Goal: Task Accomplishment & Management: Use online tool/utility

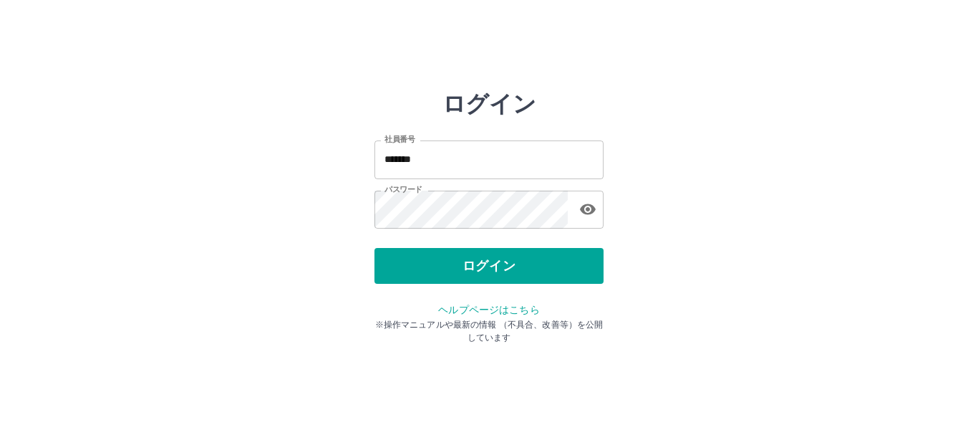
click at [463, 271] on button "ログイン" at bounding box center [489, 266] width 229 height 36
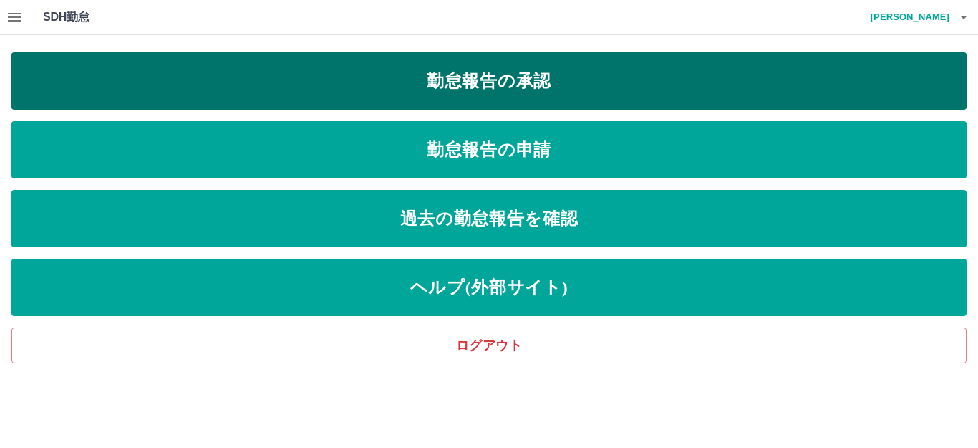
click at [420, 74] on link "勤怠報告の承認" at bounding box center [489, 80] width 956 height 57
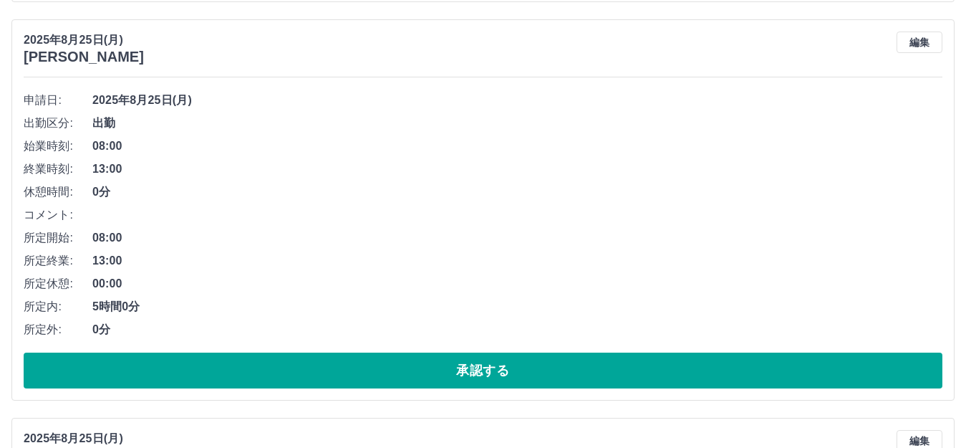
scroll to position [573, 0]
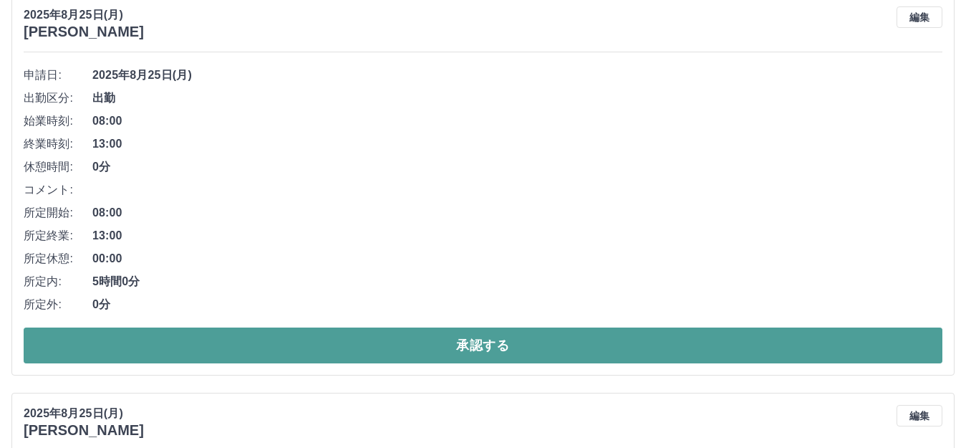
click at [431, 350] on button "承認する" at bounding box center [483, 345] width 919 height 36
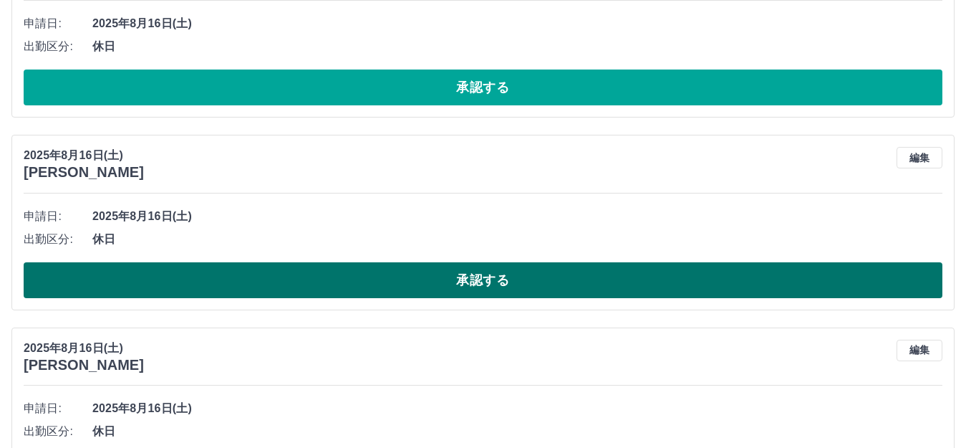
scroll to position [1719, 0]
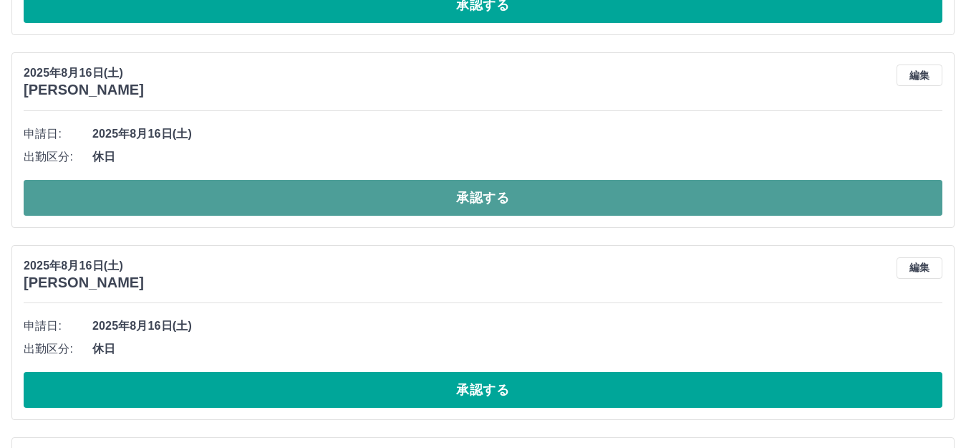
click at [605, 209] on button "承認する" at bounding box center [483, 198] width 919 height 36
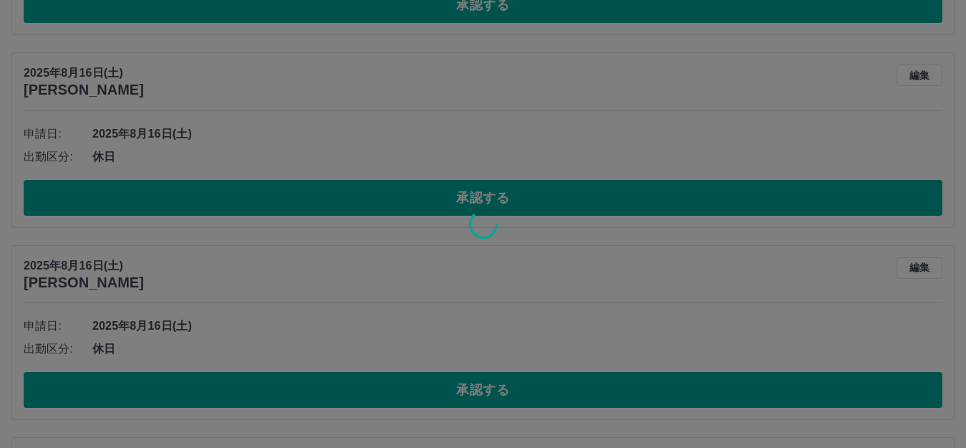
click at [562, 395] on div at bounding box center [483, 224] width 966 height 448
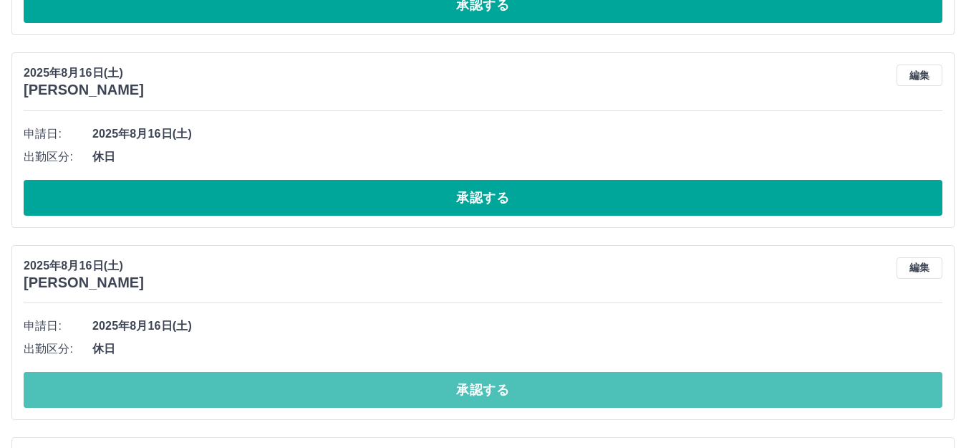
click at [562, 395] on button "承認する" at bounding box center [483, 390] width 919 height 36
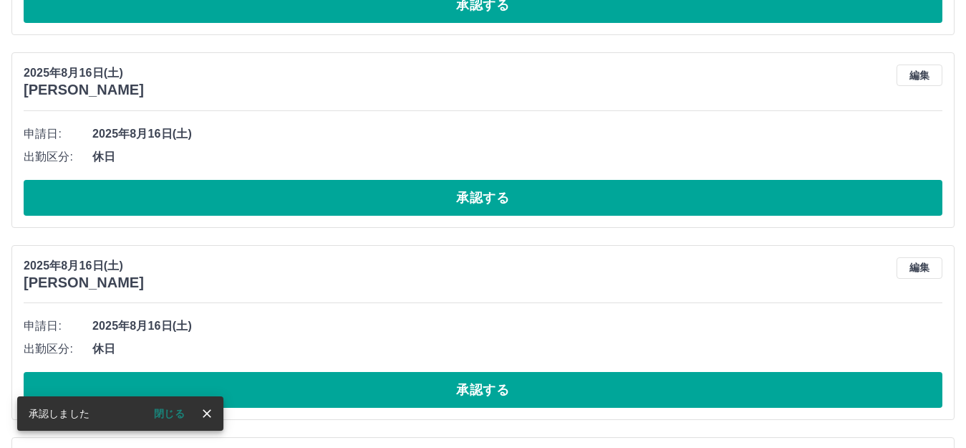
click at [549, 209] on button "承認する" at bounding box center [483, 198] width 919 height 36
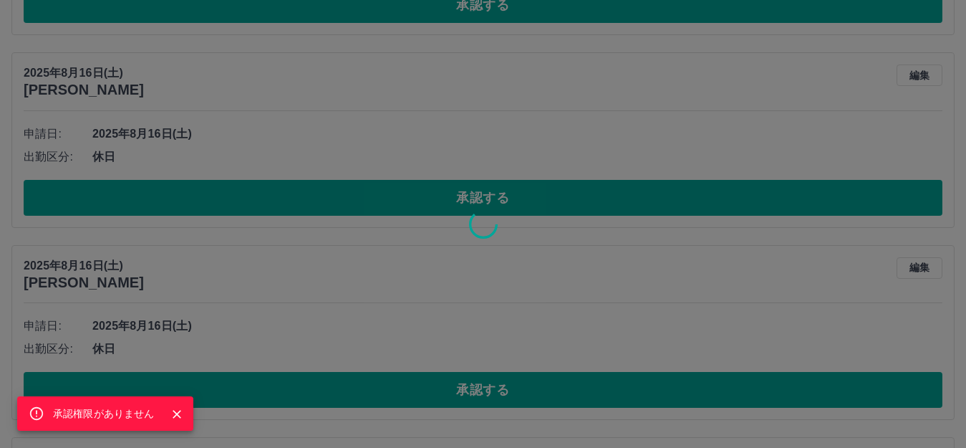
click at [526, 398] on div "承認権限がありません" at bounding box center [483, 224] width 966 height 448
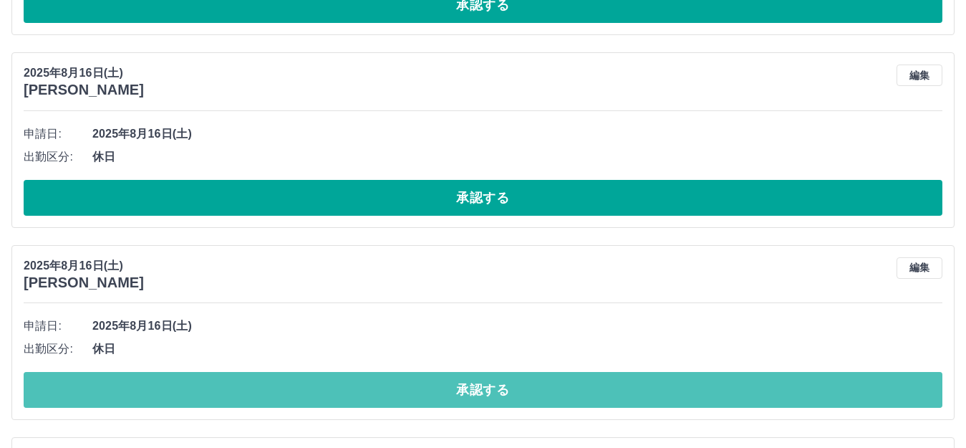
click at [526, 398] on button "承認する" at bounding box center [483, 390] width 919 height 36
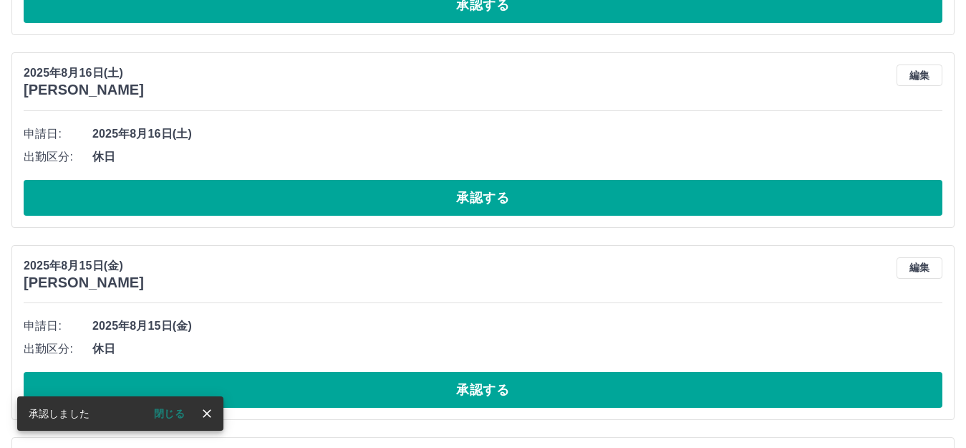
click at [554, 196] on button "承認する" at bounding box center [483, 198] width 919 height 36
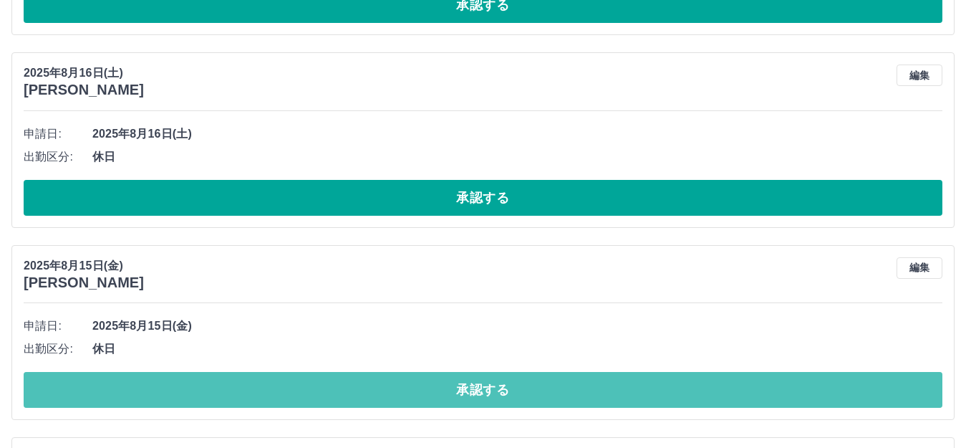
click at [534, 395] on button "承認する" at bounding box center [483, 390] width 919 height 36
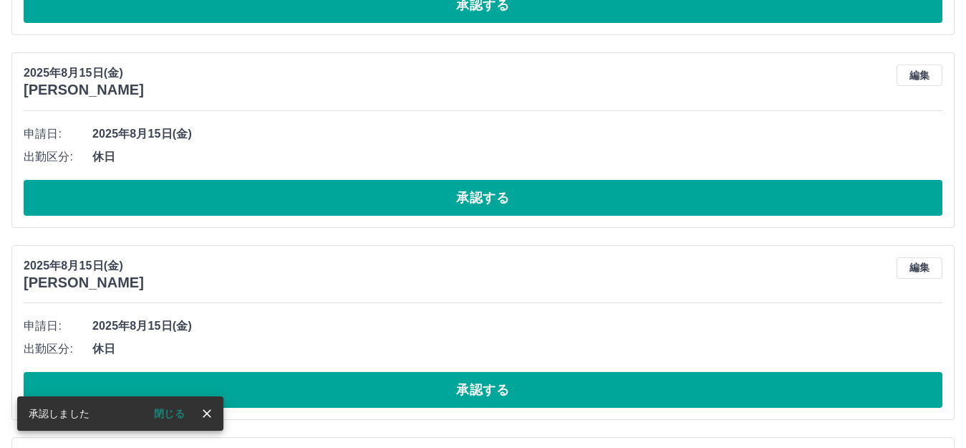
click at [475, 395] on button "承認する" at bounding box center [483, 390] width 919 height 36
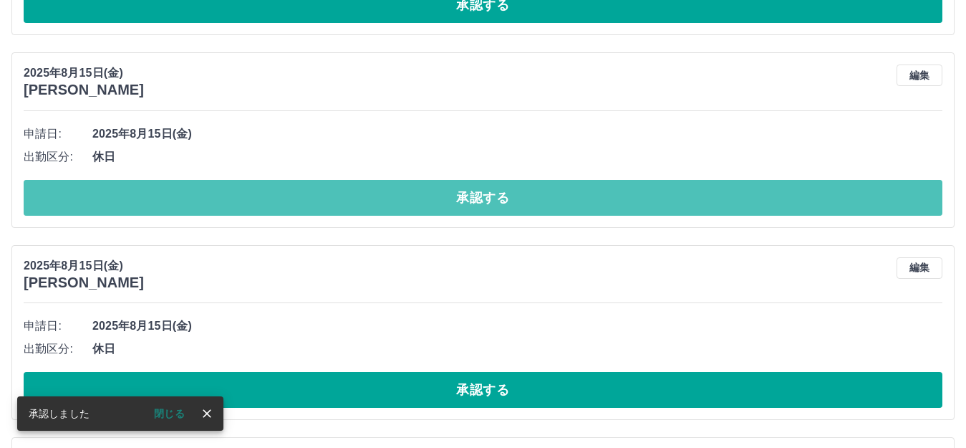
click at [597, 208] on button "承認する" at bounding box center [483, 198] width 919 height 36
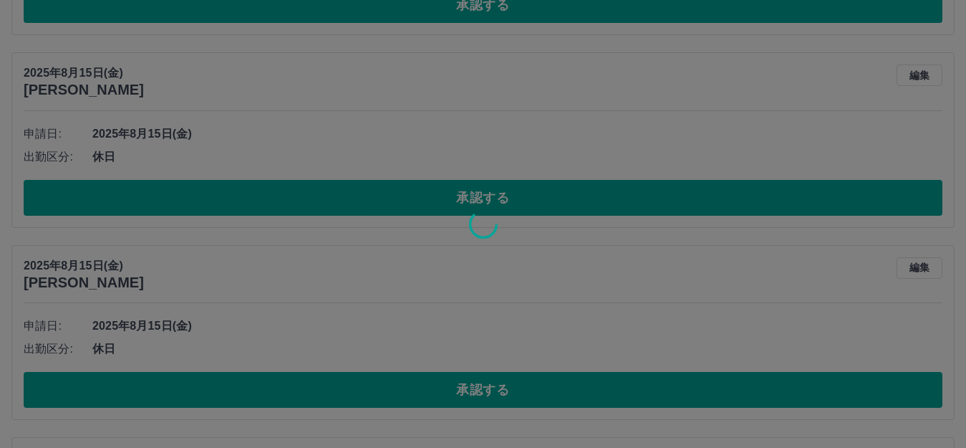
click at [560, 390] on div at bounding box center [483, 224] width 966 height 448
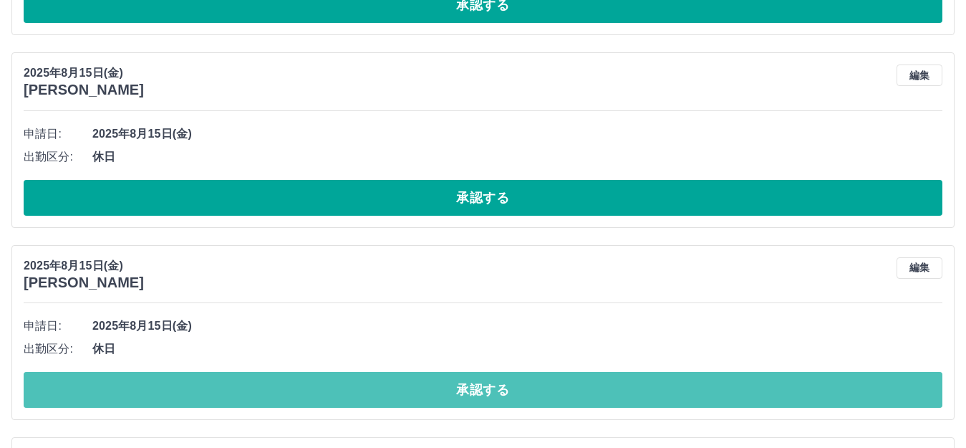
click at [560, 390] on button "承認する" at bounding box center [483, 390] width 919 height 36
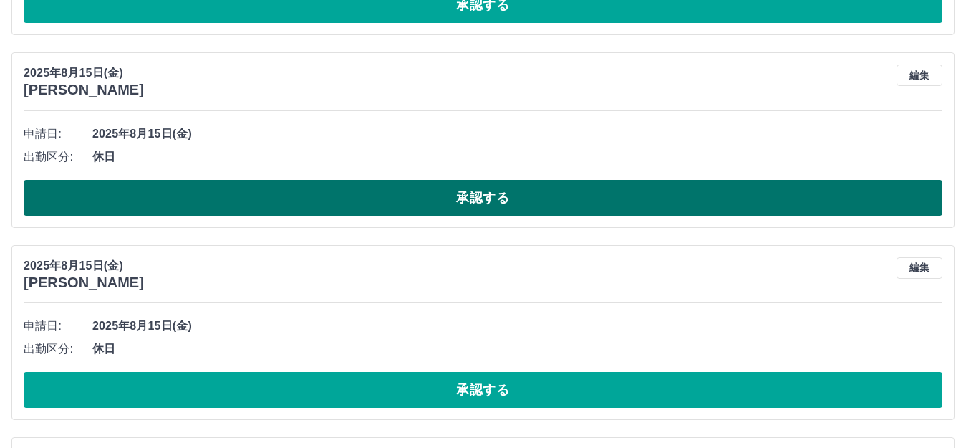
click at [542, 204] on button "承認する" at bounding box center [483, 198] width 919 height 36
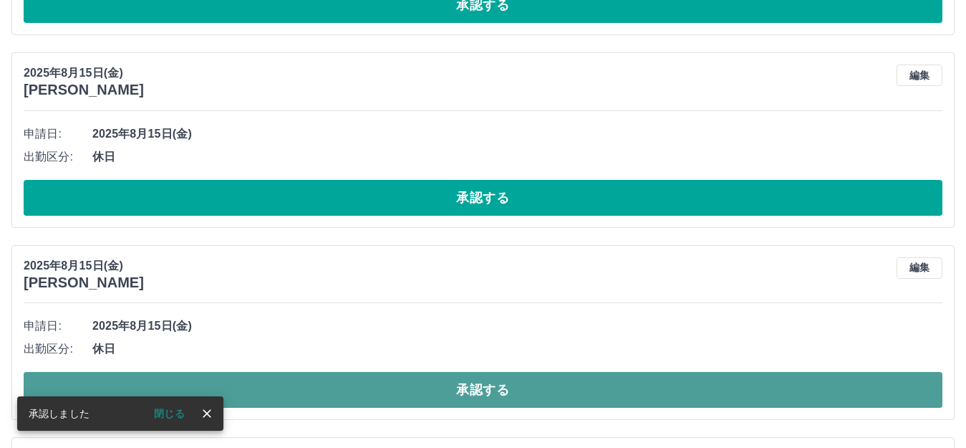
click at [550, 400] on button "承認する" at bounding box center [483, 390] width 919 height 36
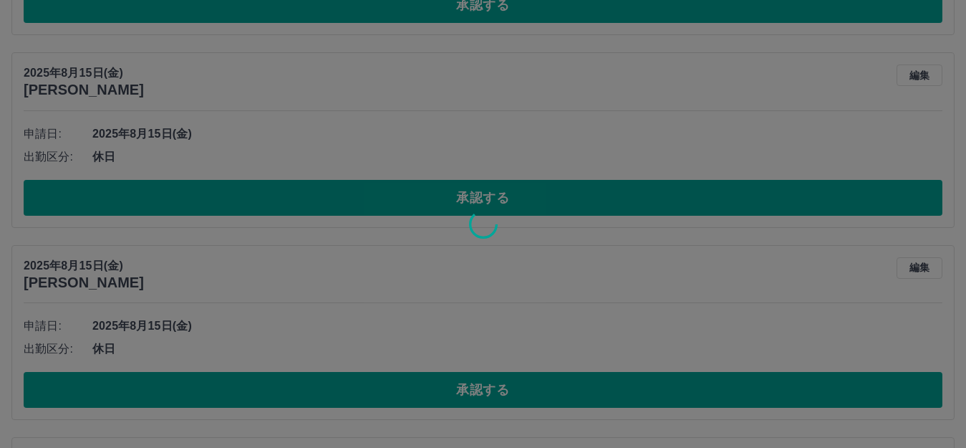
click at [516, 198] on div at bounding box center [483, 224] width 966 height 448
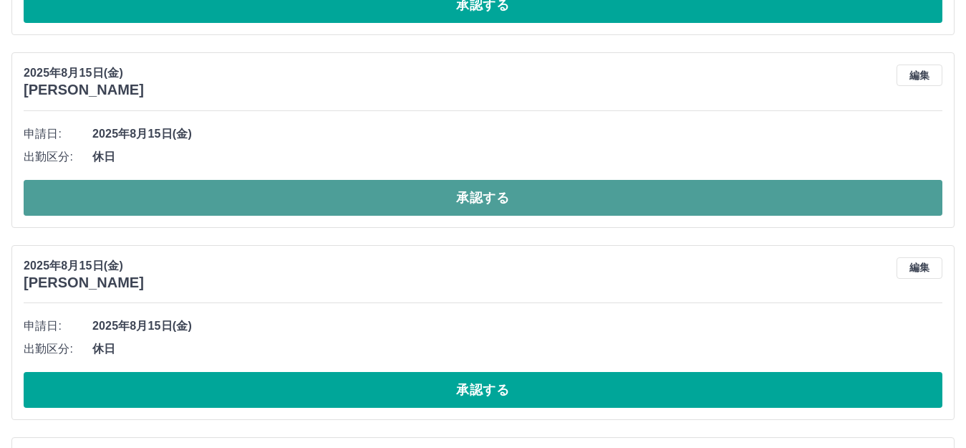
click at [517, 198] on button "承認する" at bounding box center [483, 198] width 919 height 36
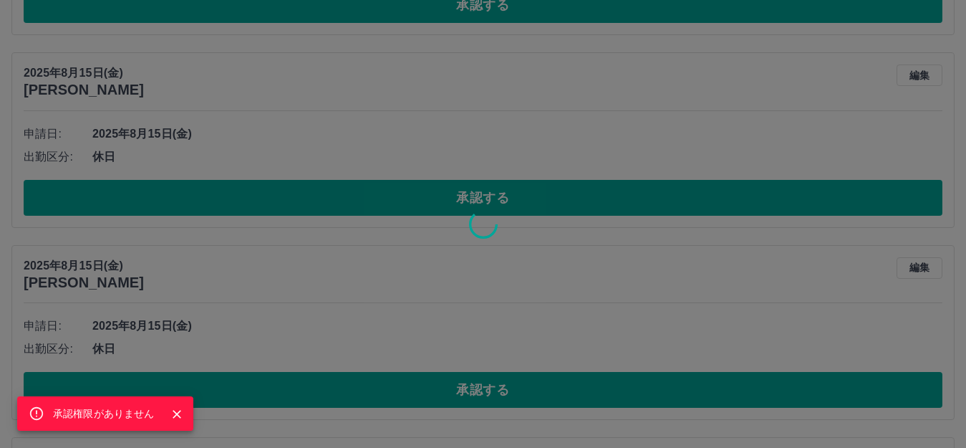
click at [528, 393] on div "承認権限がありません" at bounding box center [483, 224] width 966 height 448
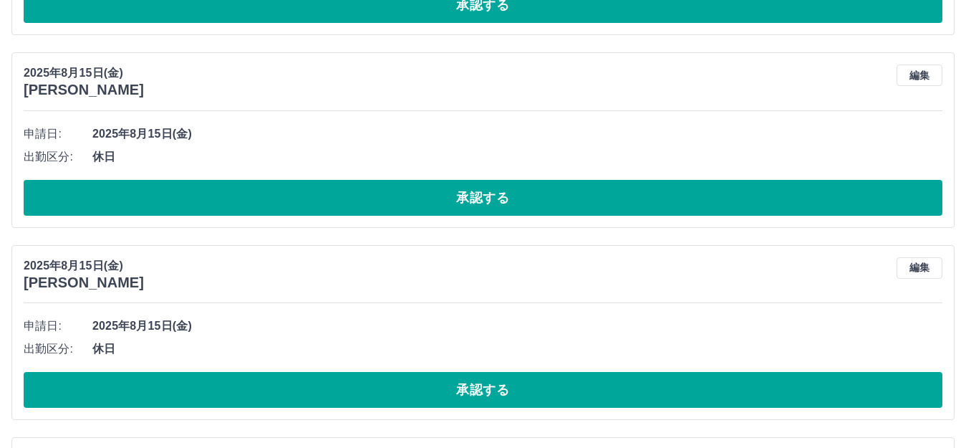
click at [528, 393] on button "承認する" at bounding box center [483, 390] width 919 height 36
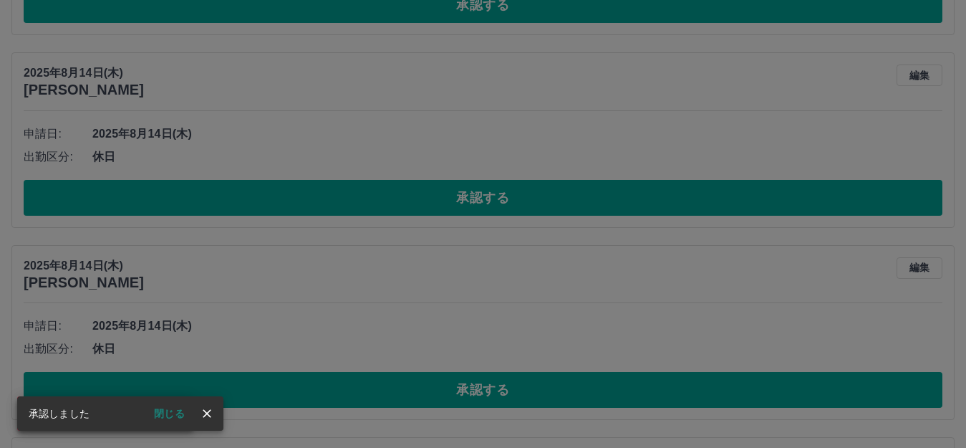
scroll to position [1764, 0]
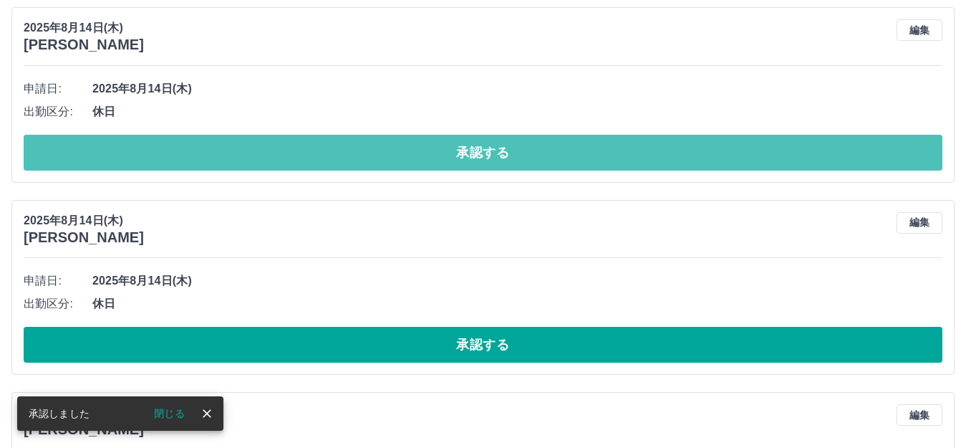
click at [580, 157] on button "承認する" at bounding box center [483, 153] width 919 height 36
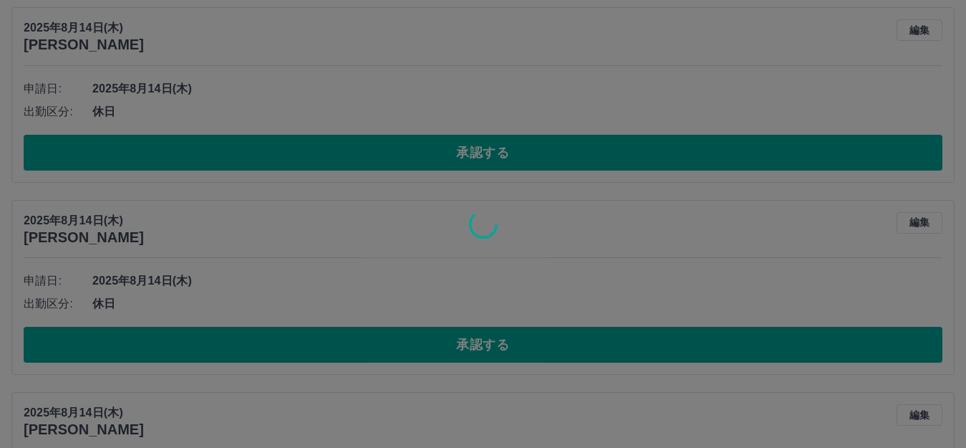
click at [549, 353] on div at bounding box center [483, 224] width 966 height 448
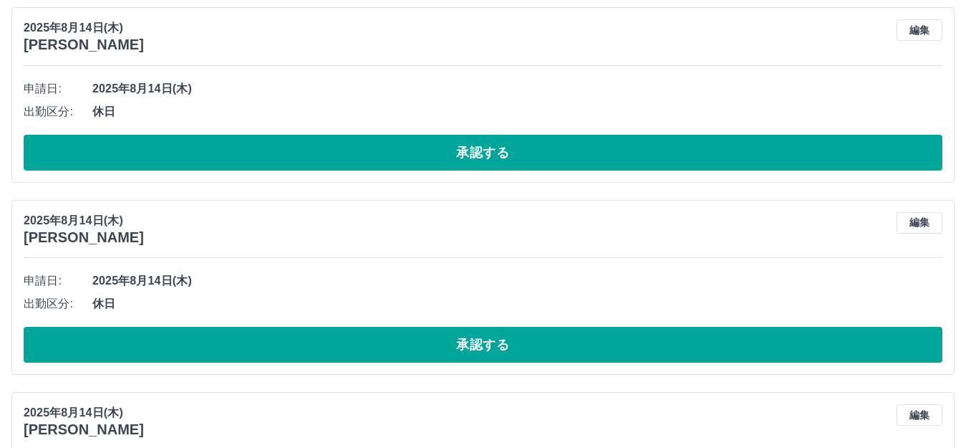
click at [549, 353] on button "承認する" at bounding box center [483, 345] width 919 height 36
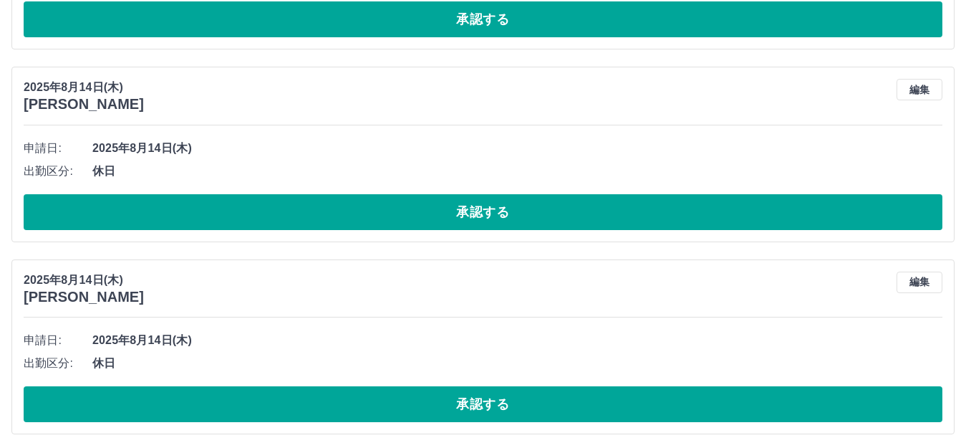
scroll to position [2286, 0]
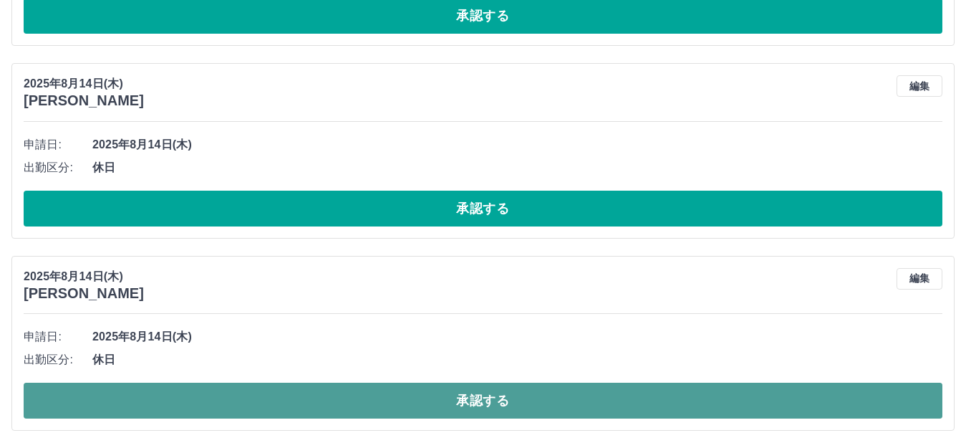
click at [590, 395] on button "承認する" at bounding box center [483, 401] width 919 height 36
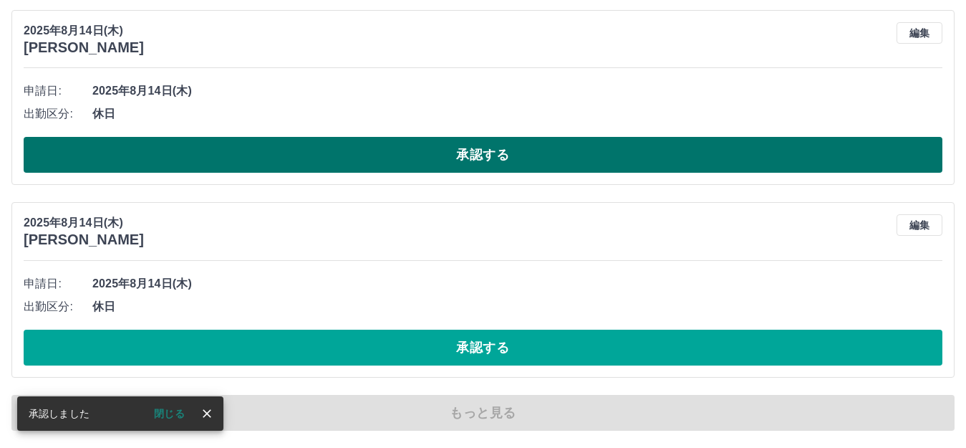
scroll to position [2094, 0]
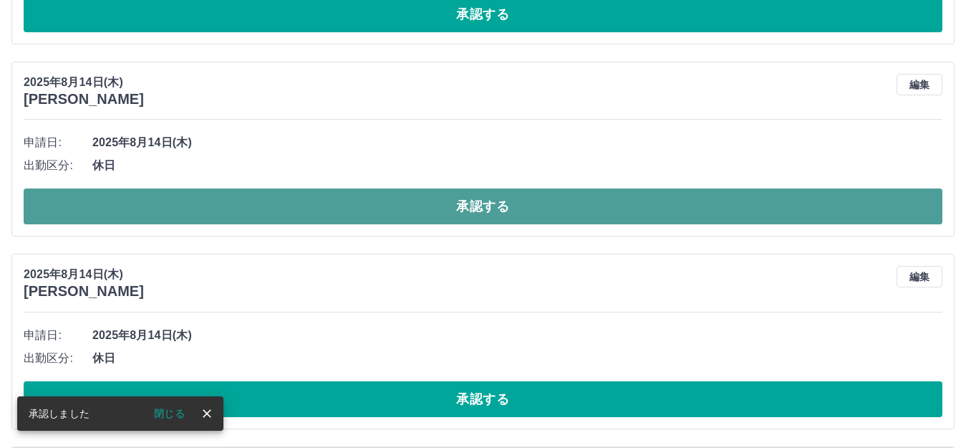
click at [580, 211] on button "承認する" at bounding box center [483, 206] width 919 height 36
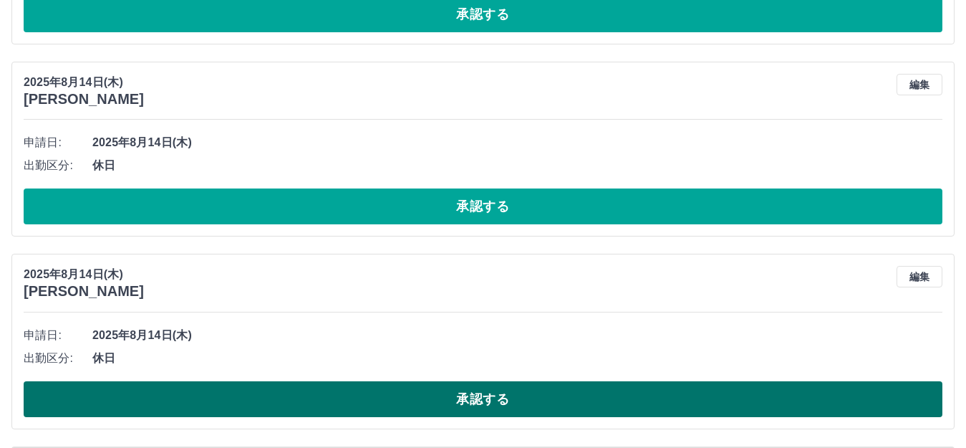
click at [541, 409] on button "承認する" at bounding box center [483, 399] width 919 height 36
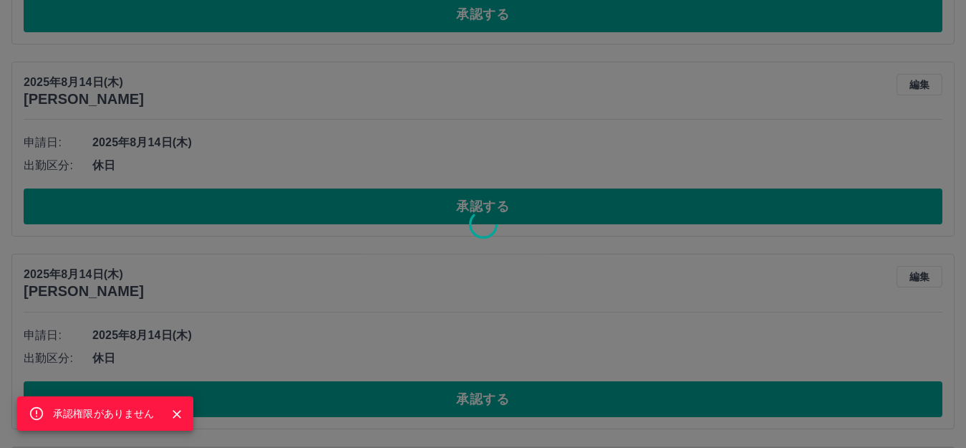
scroll to position [1763, 0]
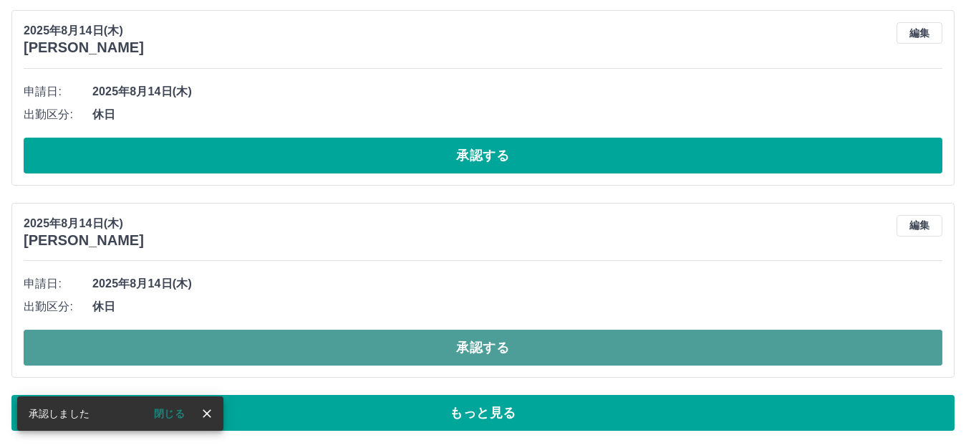
click at [542, 337] on button "承認する" at bounding box center [483, 347] width 919 height 36
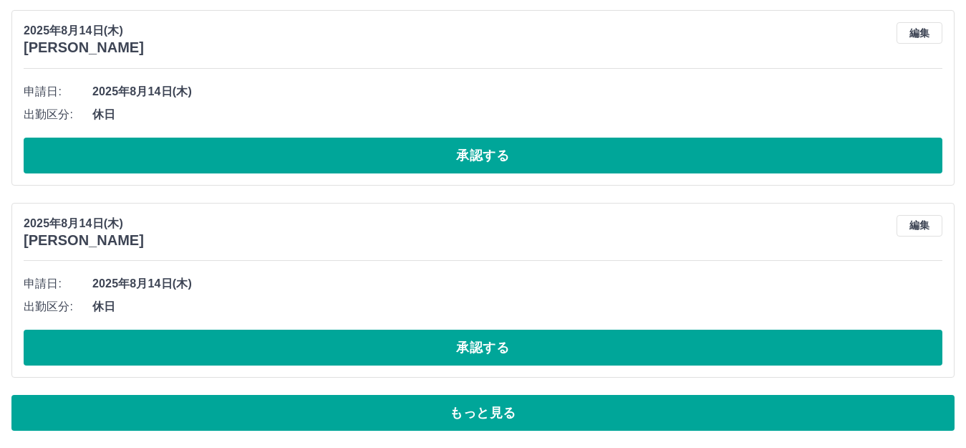
click at [536, 145] on button "承認する" at bounding box center [483, 156] width 919 height 36
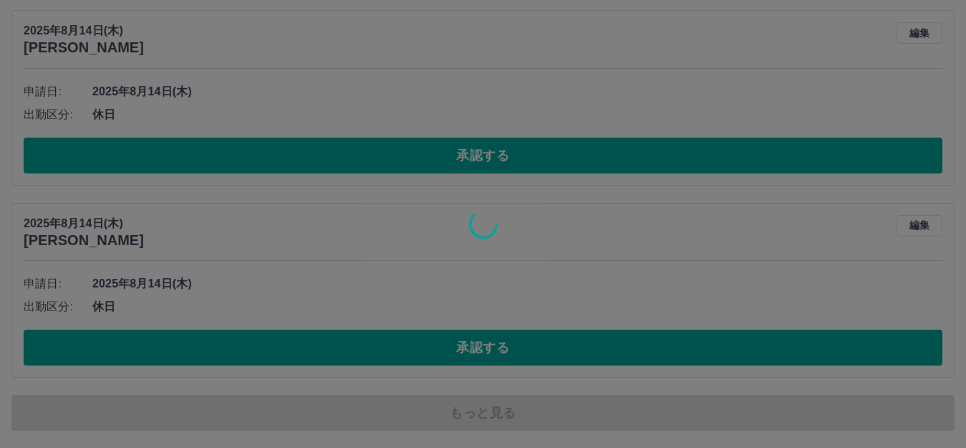
click at [529, 350] on div at bounding box center [483, 224] width 966 height 448
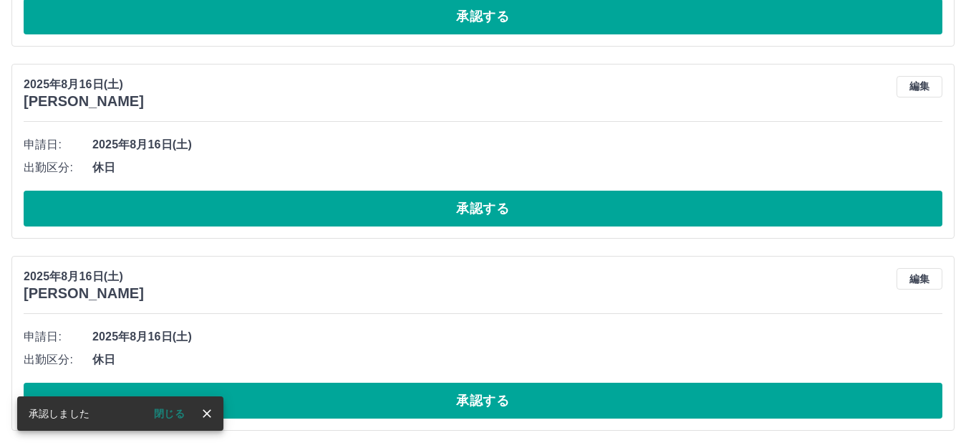
scroll to position [1325, 0]
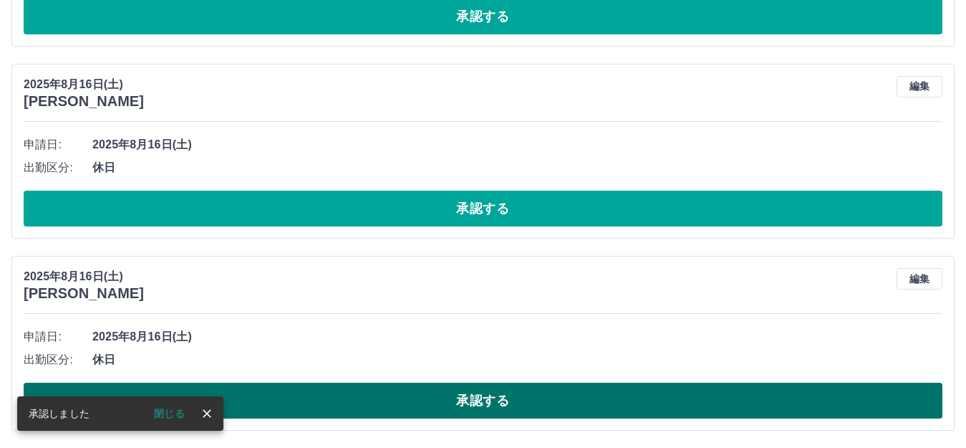
click at [520, 402] on button "承認する" at bounding box center [483, 401] width 919 height 36
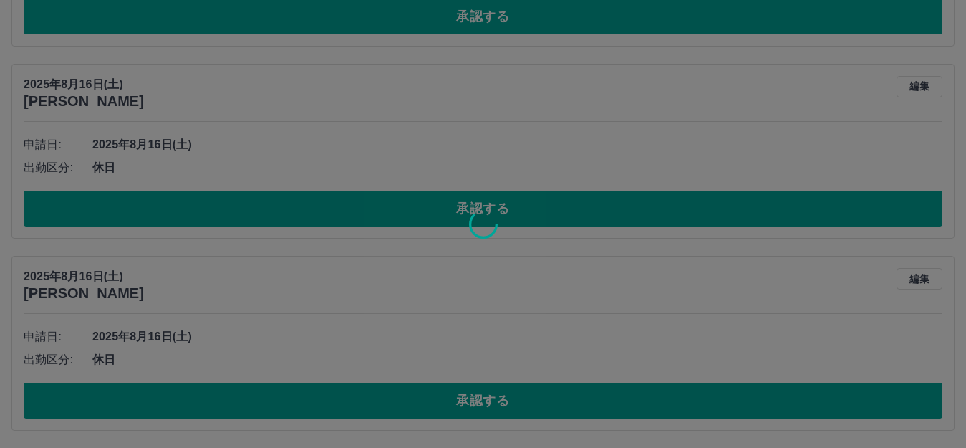
scroll to position [1133, 0]
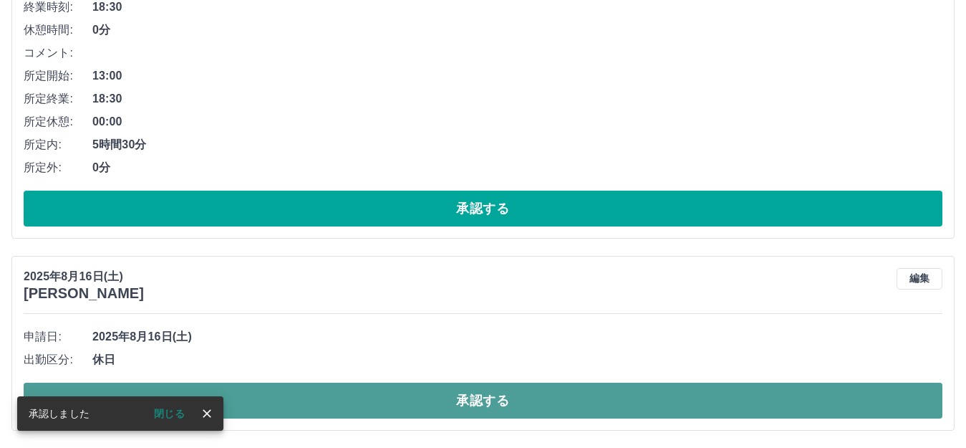
click at [512, 405] on button "承認する" at bounding box center [483, 401] width 919 height 36
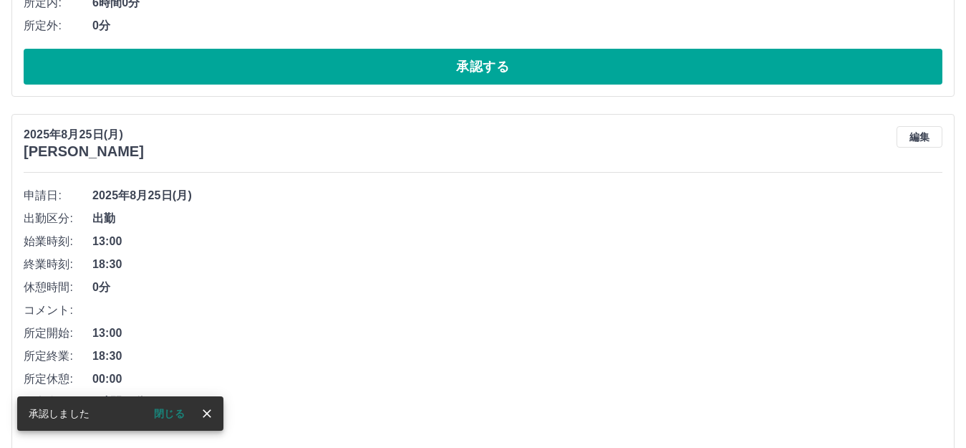
scroll to position [870, 0]
